Goal: Use online tool/utility: Utilize a website feature to perform a specific function

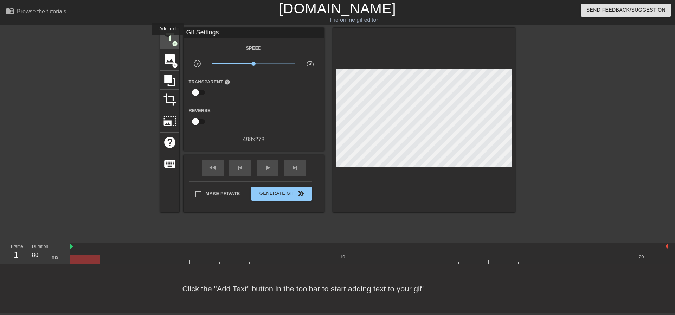
click at [168, 40] on span "title" at bounding box center [169, 37] width 13 height 13
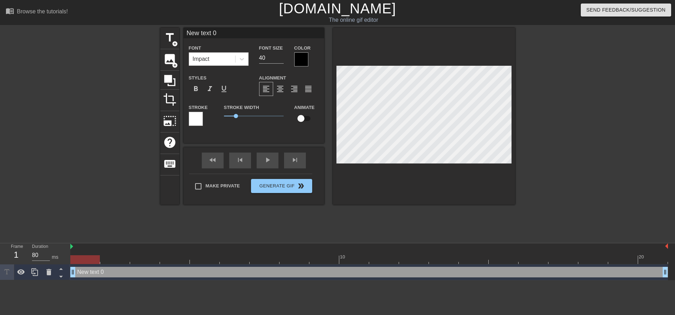
scroll to position [1, 1]
type input "B"
type textarea "B"
type input "Bo"
type textarea "Bo"
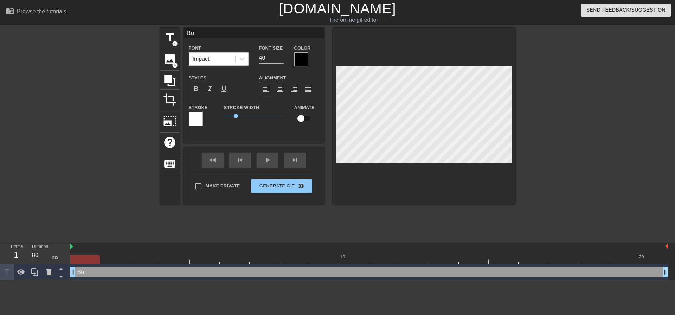
type input "Bom"
type textarea "Bom"
type input "BomD"
type textarea "BomD"
type input "Bom"
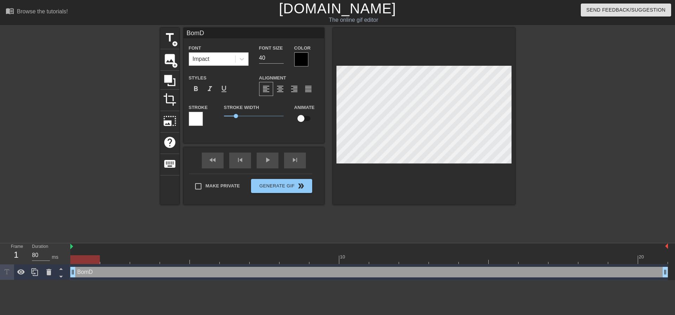
type textarea "Bom"
type input "Bom"
type textarea "Bom"
type input "Bom D"
type textarea "Bom D"
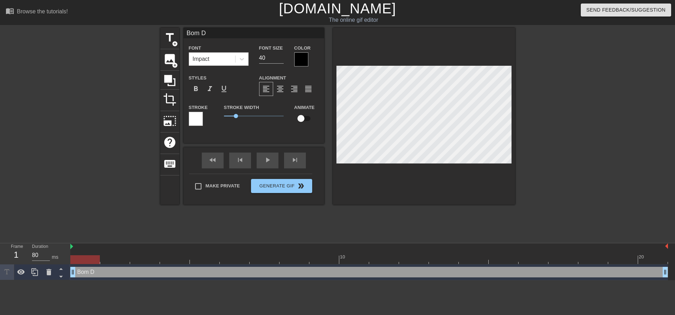
type input "Bom Di"
type textarea "Bom Di"
type input "Bom Dia"
type textarea "Bom Dia"
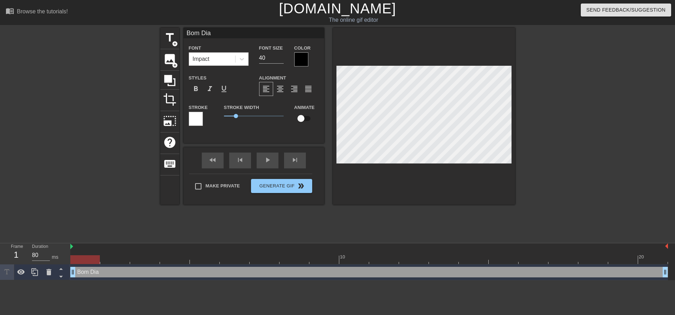
type input "Bom Dia!"
type textarea "Bom Dia!"
type input "Bom Dia!!"
type textarea "Bom Dia!!"
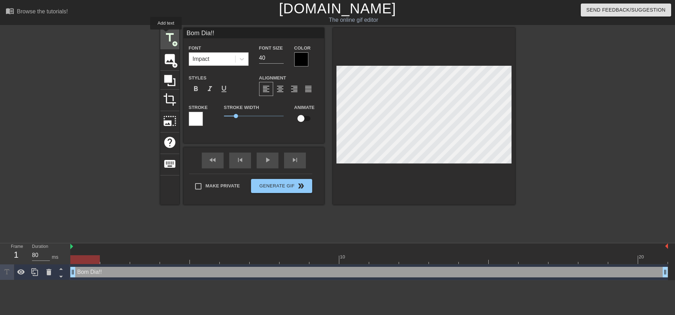
click at [166, 34] on span "title" at bounding box center [169, 37] width 13 height 13
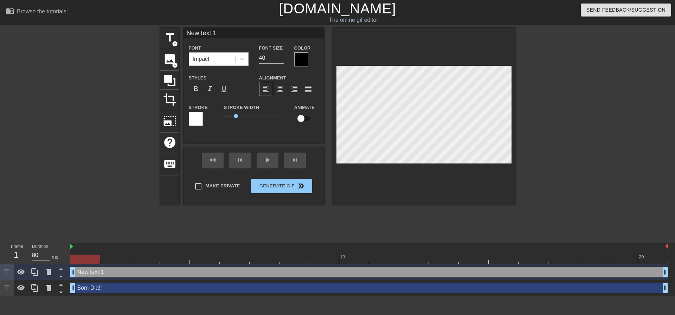
scroll to position [1, 1]
type input "U"
type textarea "U"
type input "Ul"
type textarea "Ul"
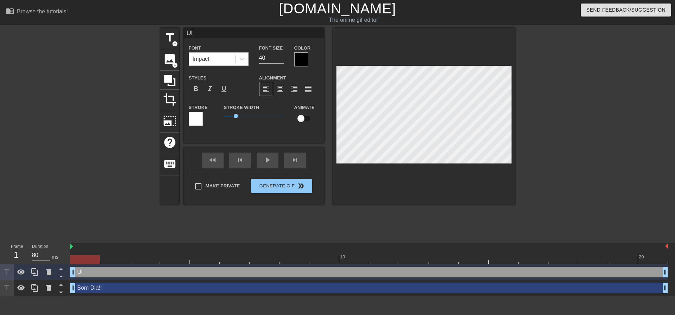
scroll to position [1, 1]
type input "Ult"
type textarea "Ult"
type input "Ulti"
type textarea "Ulti"
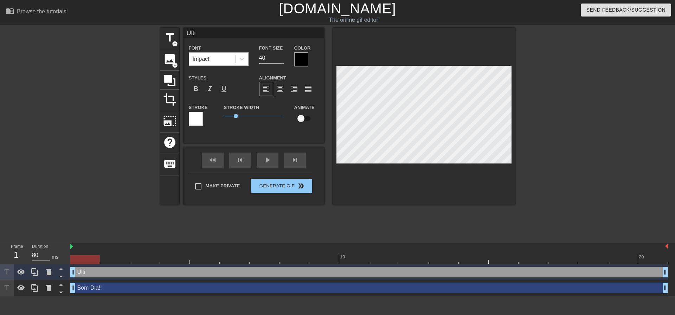
type input "Ultim"
type textarea "Ultim"
type input "Ultima"
type textarea "Ultima"
type input "Ultimas"
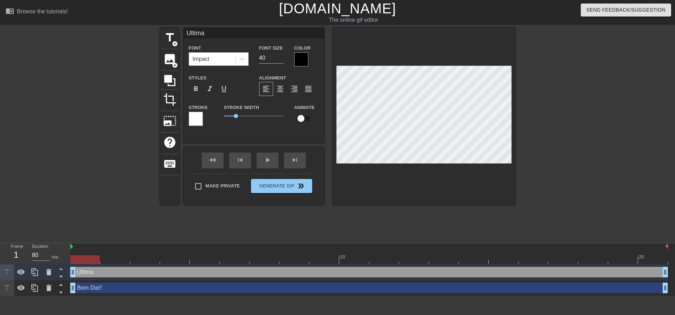
type textarea "Ultimas"
type input "Ultimas"
type textarea "Ultimas"
type input "Ultimas P"
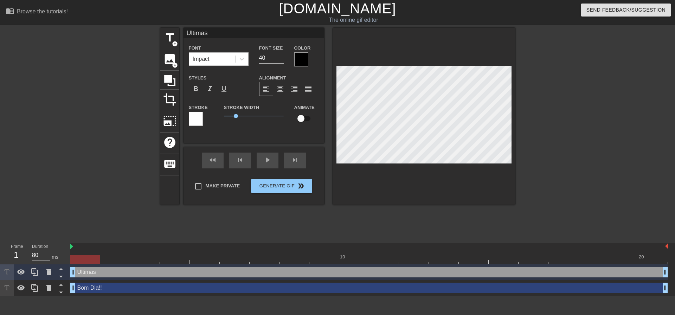
type textarea "Ultimas P"
type input "Ultimas Pa"
type textarea "Ultimas Pa"
type input "Ultimas Pal"
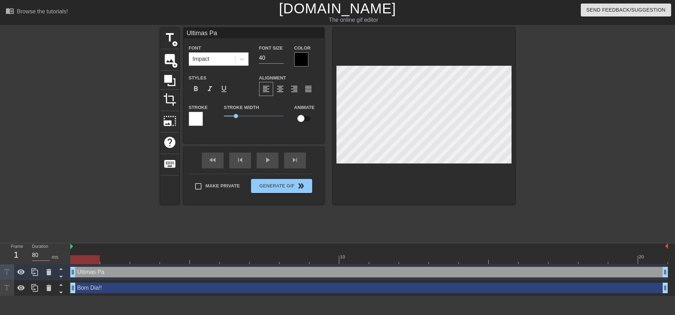
type textarea "Ultimas Pal"
type input "Ultimas Pala"
type textarea "Ultimas Pala"
type input "Ultimas Palav"
type textarea "Ultimas Palav"
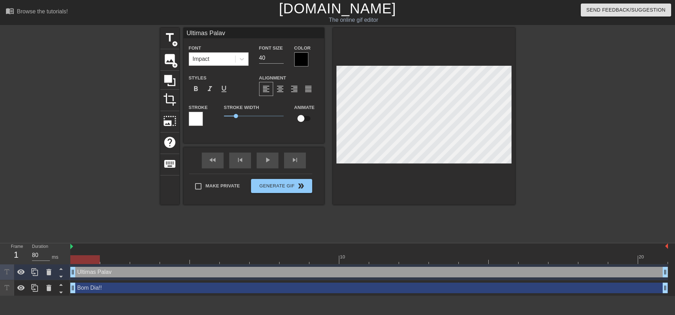
type input "Ultimas Palavr"
type textarea "Ultimas Palavr"
type input "Ultimas Palavra"
type textarea "Ultimas Palavra"
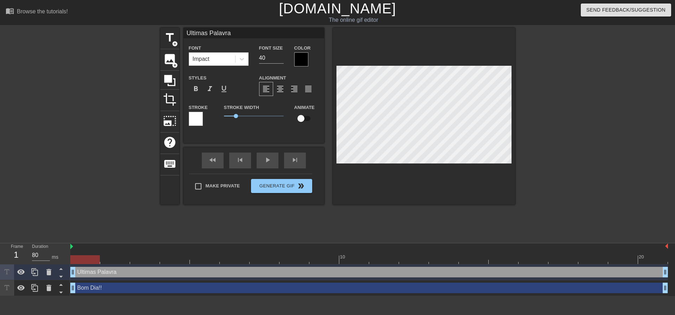
type input "Ultimas Palavras"
type textarea "Ultimas Palavras"
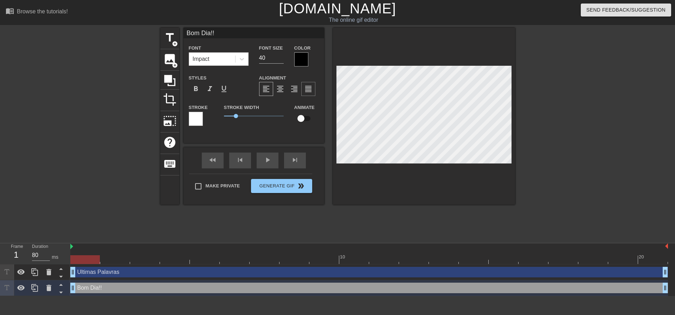
scroll to position [1, 2]
type input ""Bom Dia!!"
type textarea ""Bom Dia!!"
type input ""Bom Dia!!""
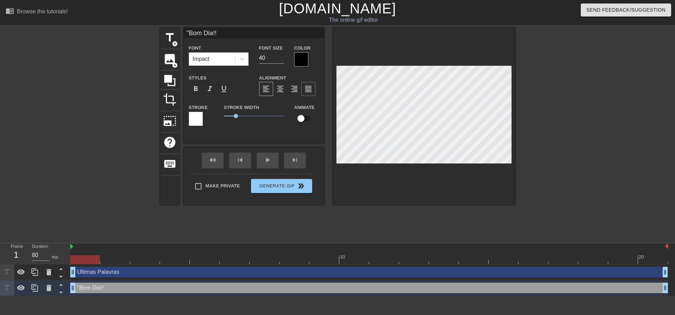
type textarea ""Bom Dia!!""
type input "Ultimas Palavras"
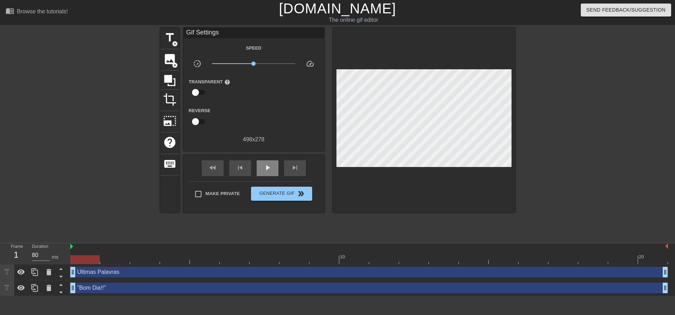
click at [271, 159] on div "fast_rewind skip_previous play_arrow skip_next" at bounding box center [253, 168] width 115 height 26
click at [273, 169] on div "play_arrow" at bounding box center [268, 168] width 22 height 16
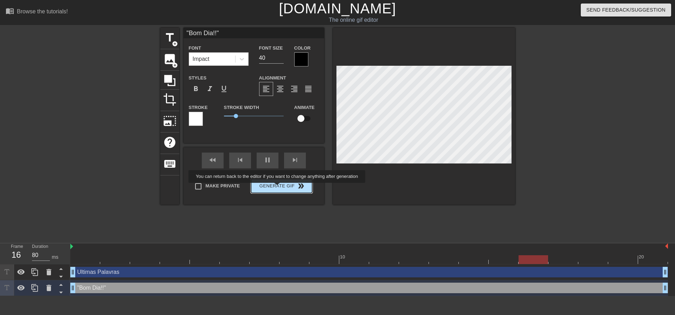
click at [278, 188] on button "Generate Gif double_arrow" at bounding box center [281, 186] width 61 height 14
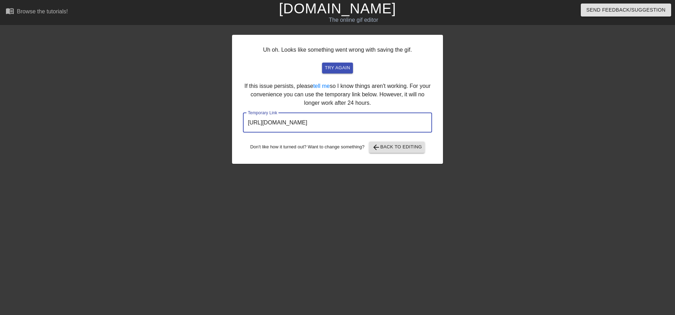
click at [363, 125] on input "[URL][DOMAIN_NAME]" at bounding box center [337, 123] width 189 height 20
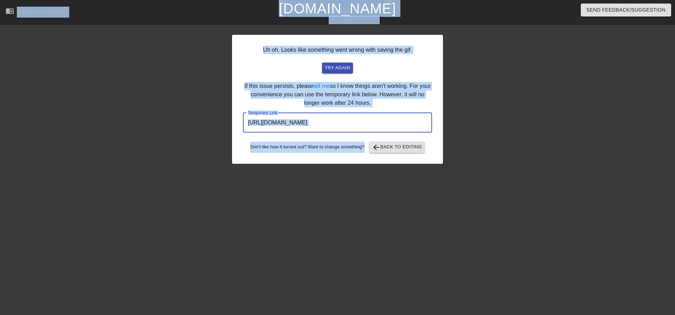
click at [362, 125] on input "[URL][DOMAIN_NAME]" at bounding box center [337, 123] width 189 height 20
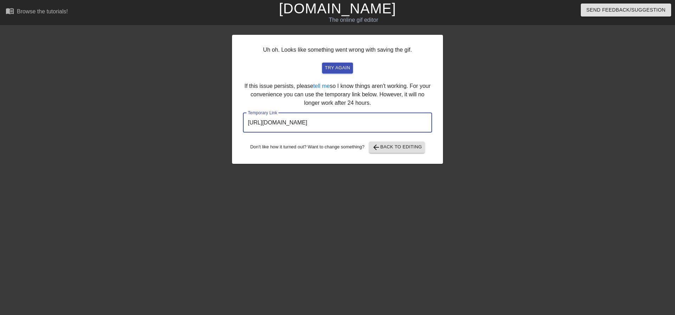
drag, startPoint x: 396, startPoint y: 121, endPoint x: 234, endPoint y: 130, distance: 162.3
click at [234, 130] on div "Uh oh. Looks like something went wrong with saving the gif. try again If this i…" at bounding box center [337, 99] width 211 height 129
